Goal: Task Accomplishment & Management: Manage account settings

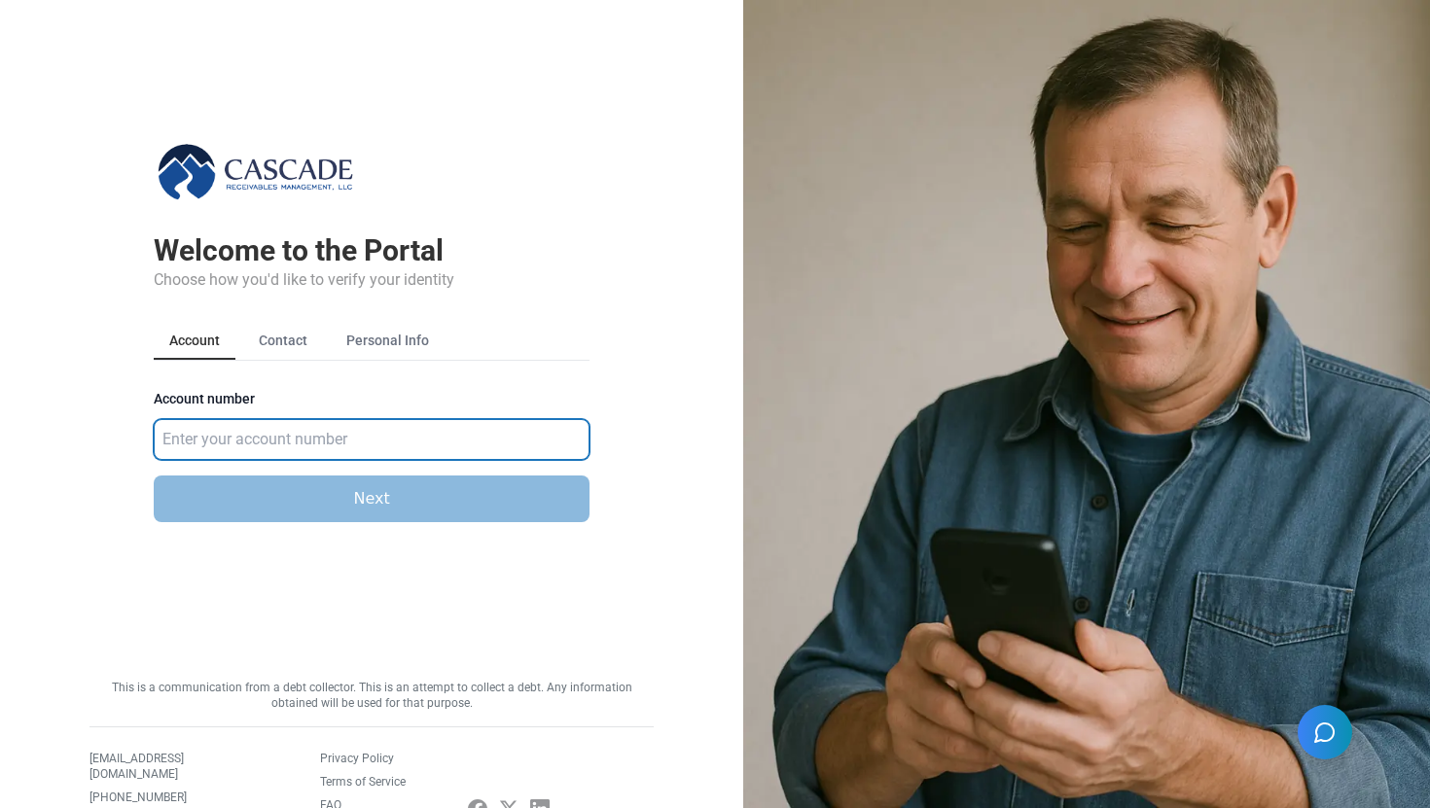
click at [447, 436] on input "Account number" at bounding box center [372, 439] width 436 height 41
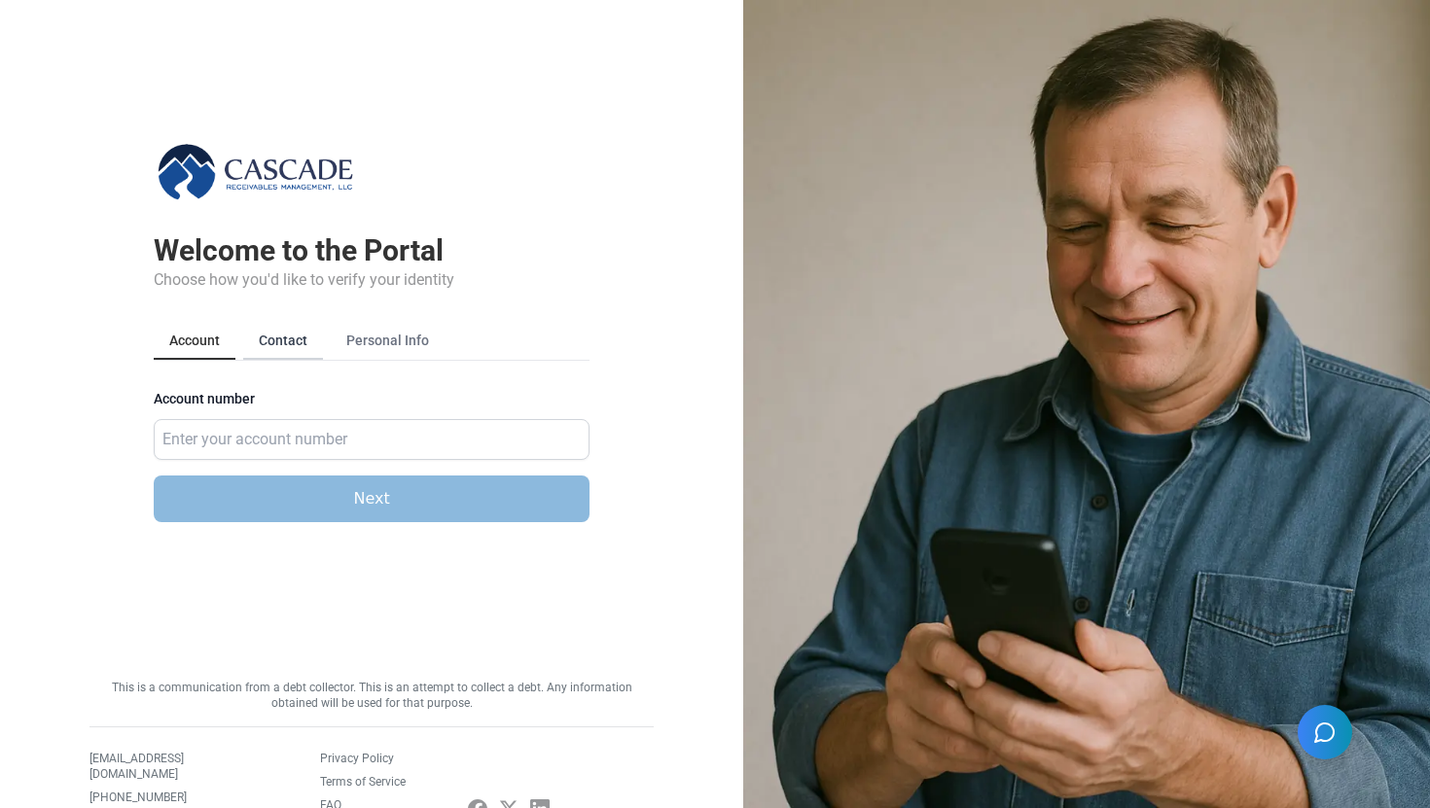
click at [300, 347] on button "Contact" at bounding box center [283, 341] width 80 height 37
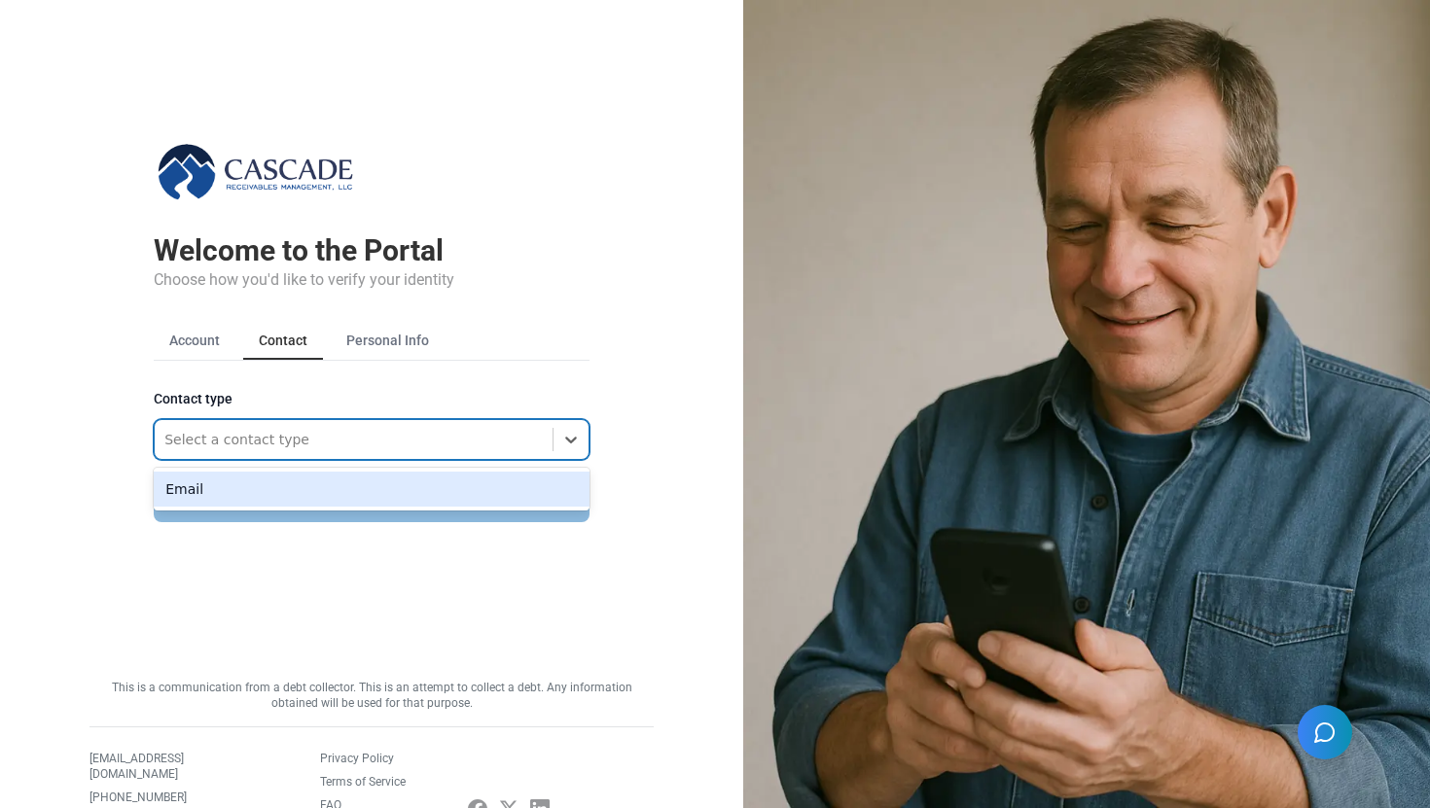
click at [532, 439] on div at bounding box center [353, 439] width 378 height 23
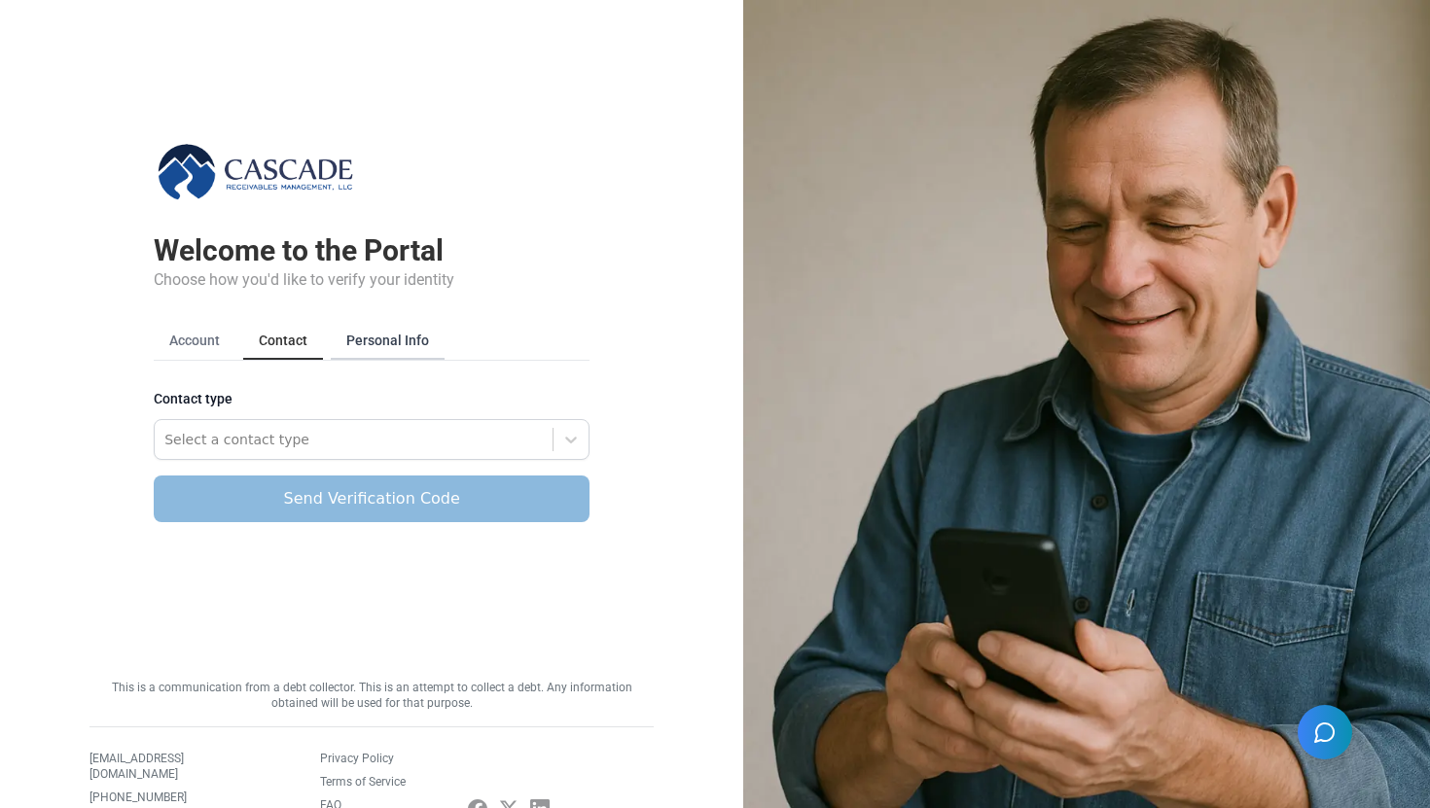
click at [410, 344] on button "Personal Info" at bounding box center [388, 341] width 114 height 37
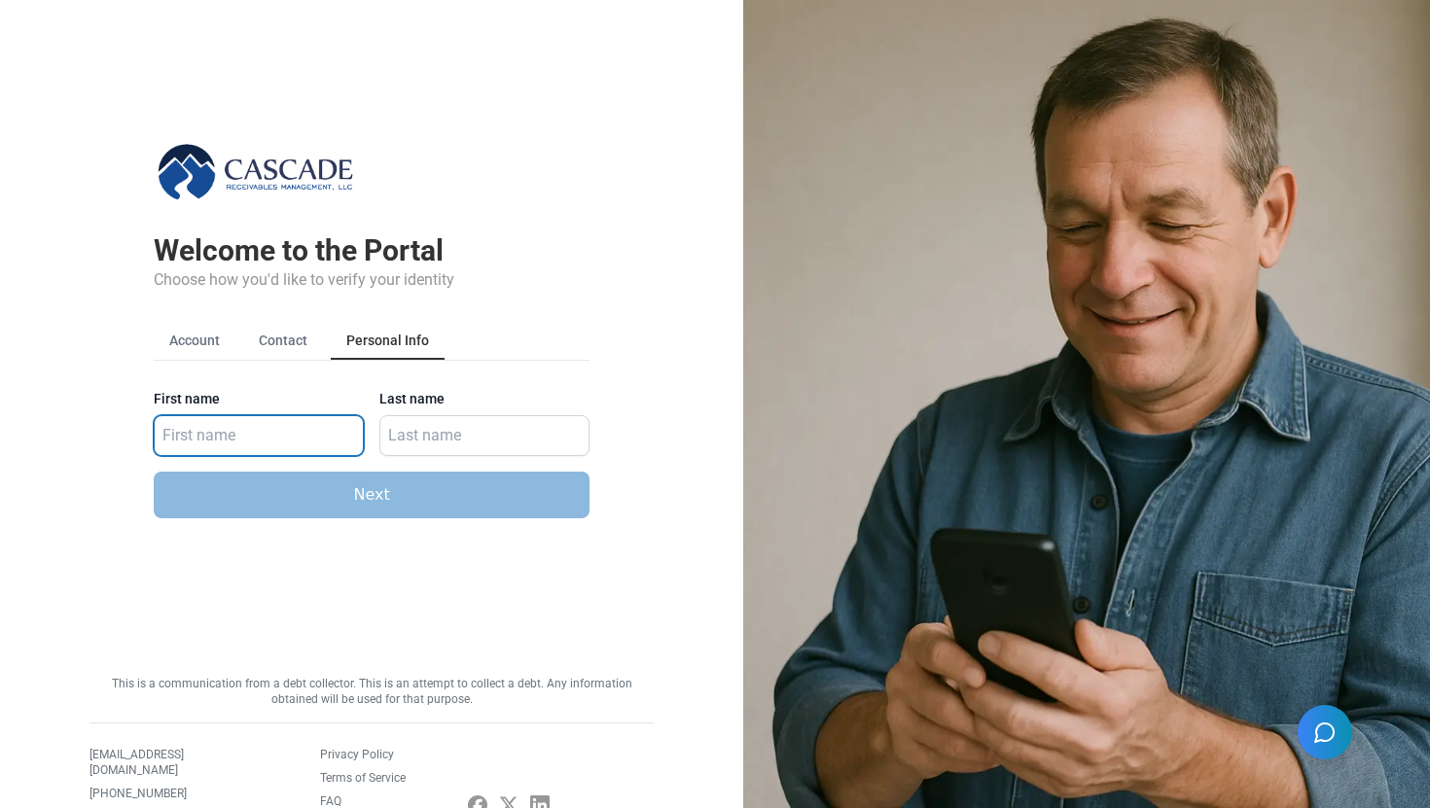
click at [300, 448] on input "First name" at bounding box center [259, 435] width 210 height 41
click at [284, 332] on button "Contact" at bounding box center [283, 341] width 80 height 37
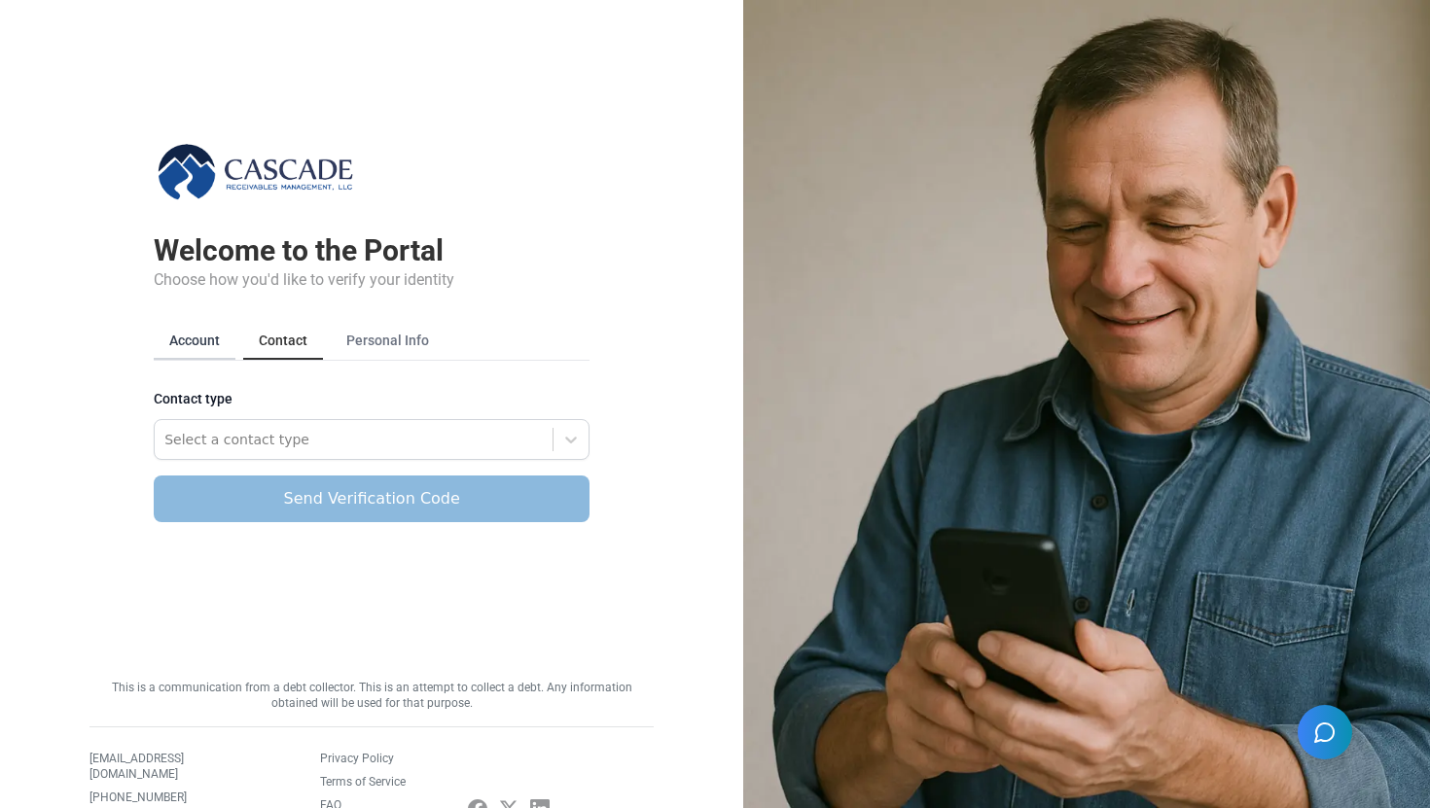
click at [183, 332] on button "Account" at bounding box center [195, 341] width 82 height 37
